Goal: Check status: Check status

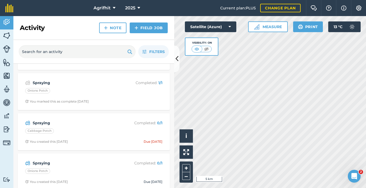
scroll to position [80, 0]
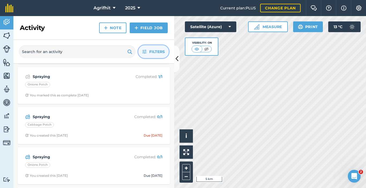
click at [158, 52] on span "Filters" at bounding box center [157, 52] width 16 height 6
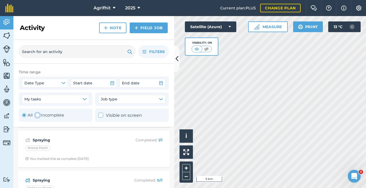
click at [40, 114] on label "Incomplete" at bounding box center [49, 115] width 29 height 6
radio input "false"
radio input "true"
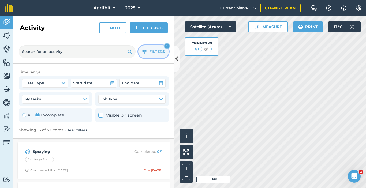
click at [147, 52] on button "Filters 1" at bounding box center [153, 51] width 31 height 13
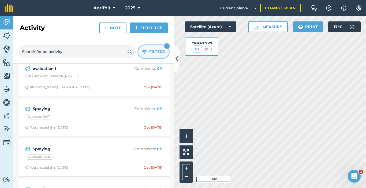
scroll to position [0, 0]
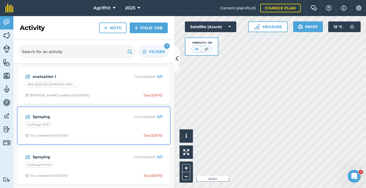
click at [88, 131] on div "Spraying Completed : 0 / 1 Cabbage Dolf You created this [DATE] Due [DATE]" at bounding box center [94, 125] width 146 height 31
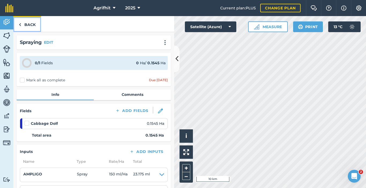
click at [25, 26] on link "Back" at bounding box center [27, 24] width 28 height 16
